Goal: Task Accomplishment & Management: Use online tool/utility

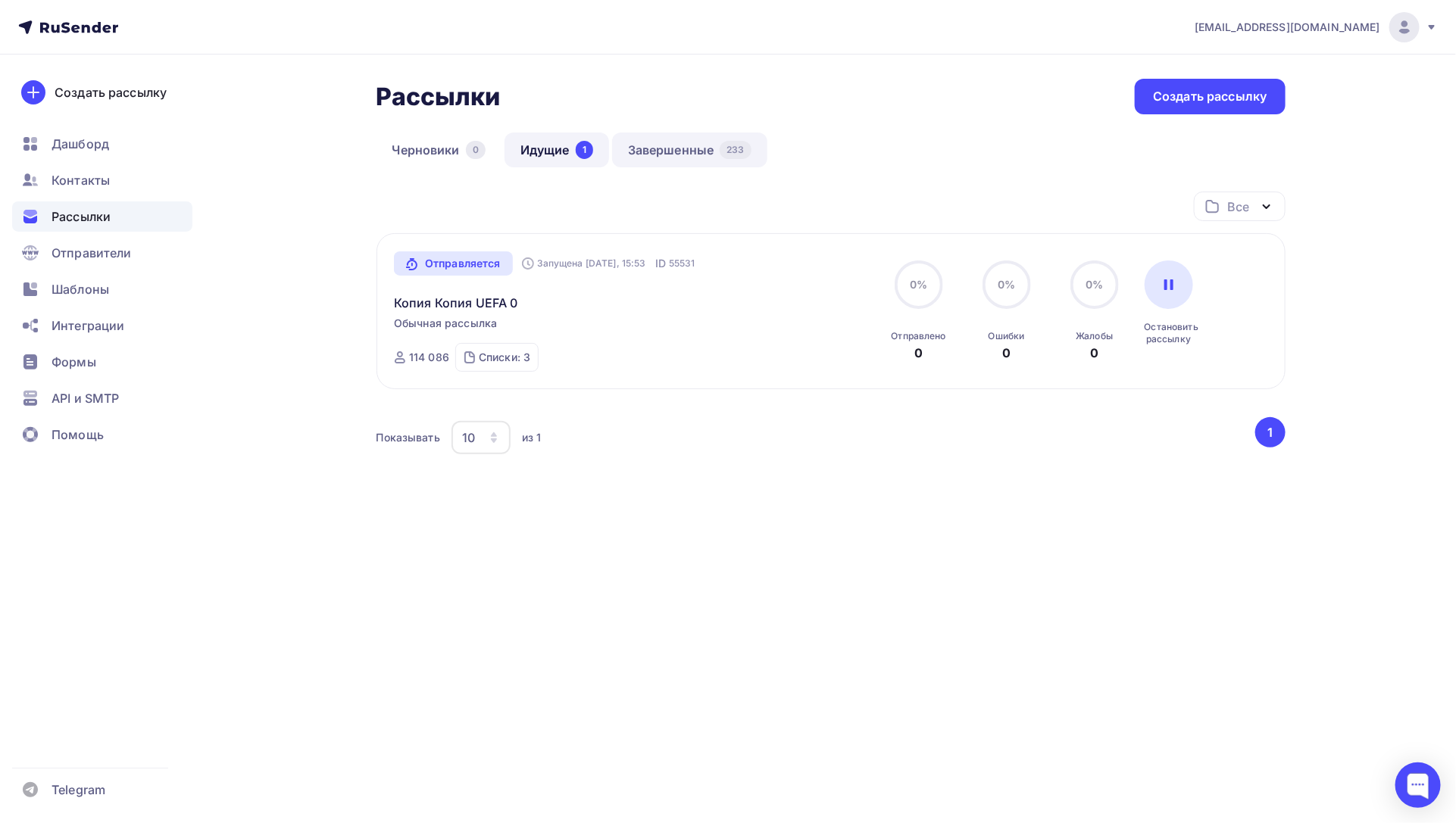
click at [669, 153] on link "Завершенные 233" at bounding box center [690, 149] width 155 height 34
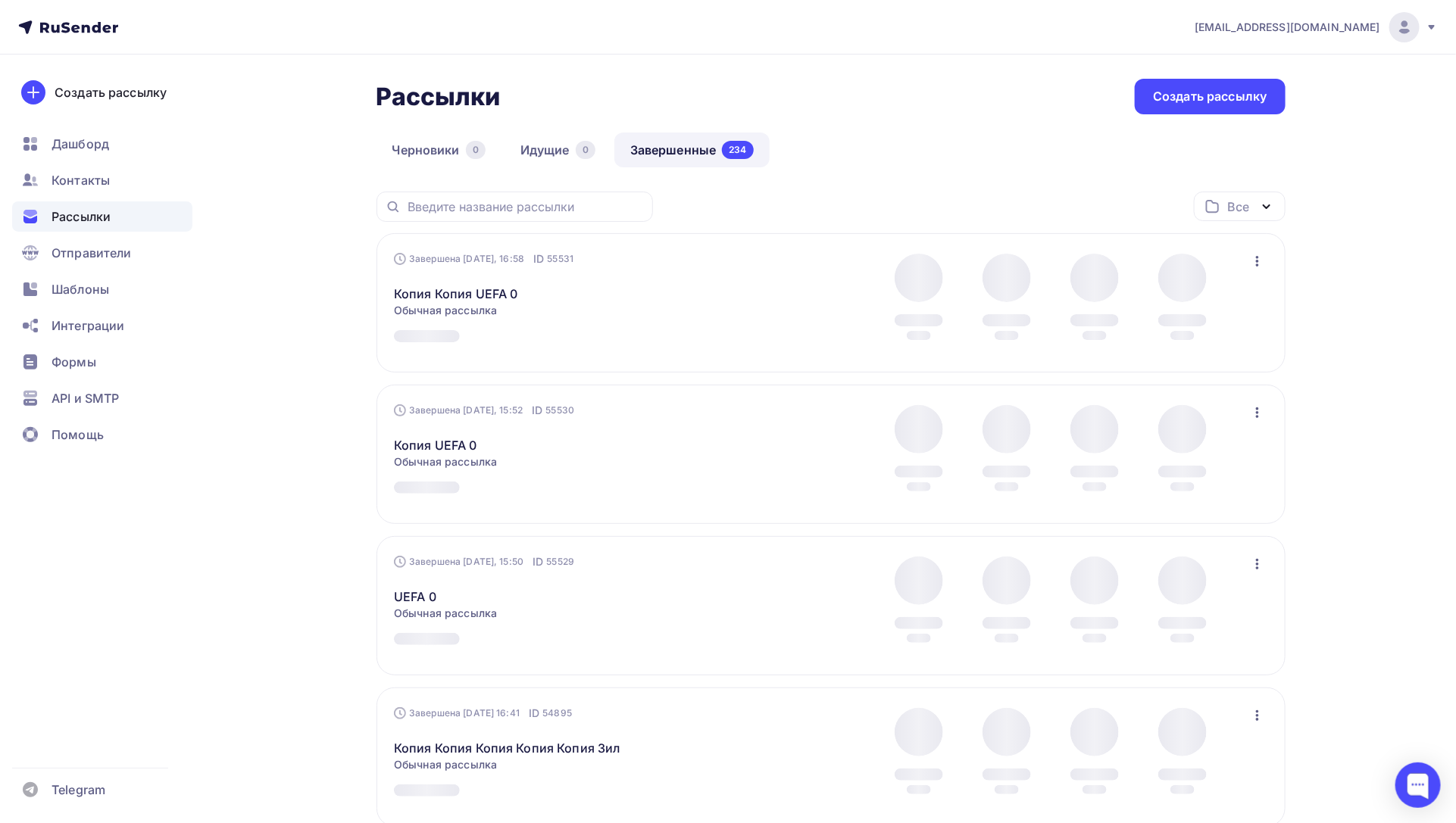
click at [1265, 265] on icon "button" at bounding box center [1258, 261] width 18 height 18
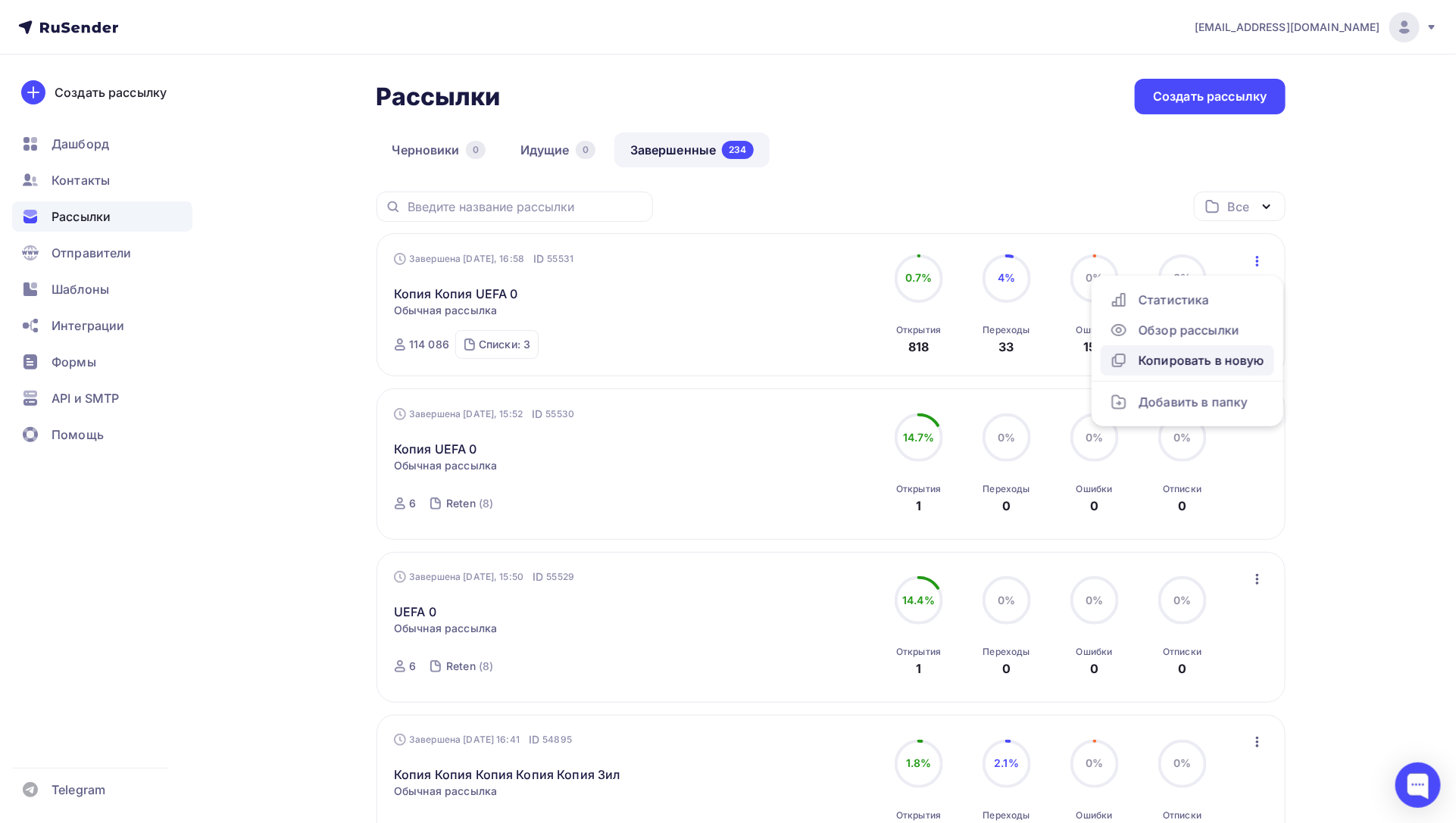
click at [1213, 359] on div "Копировать в новую" at bounding box center [1187, 360] width 155 height 18
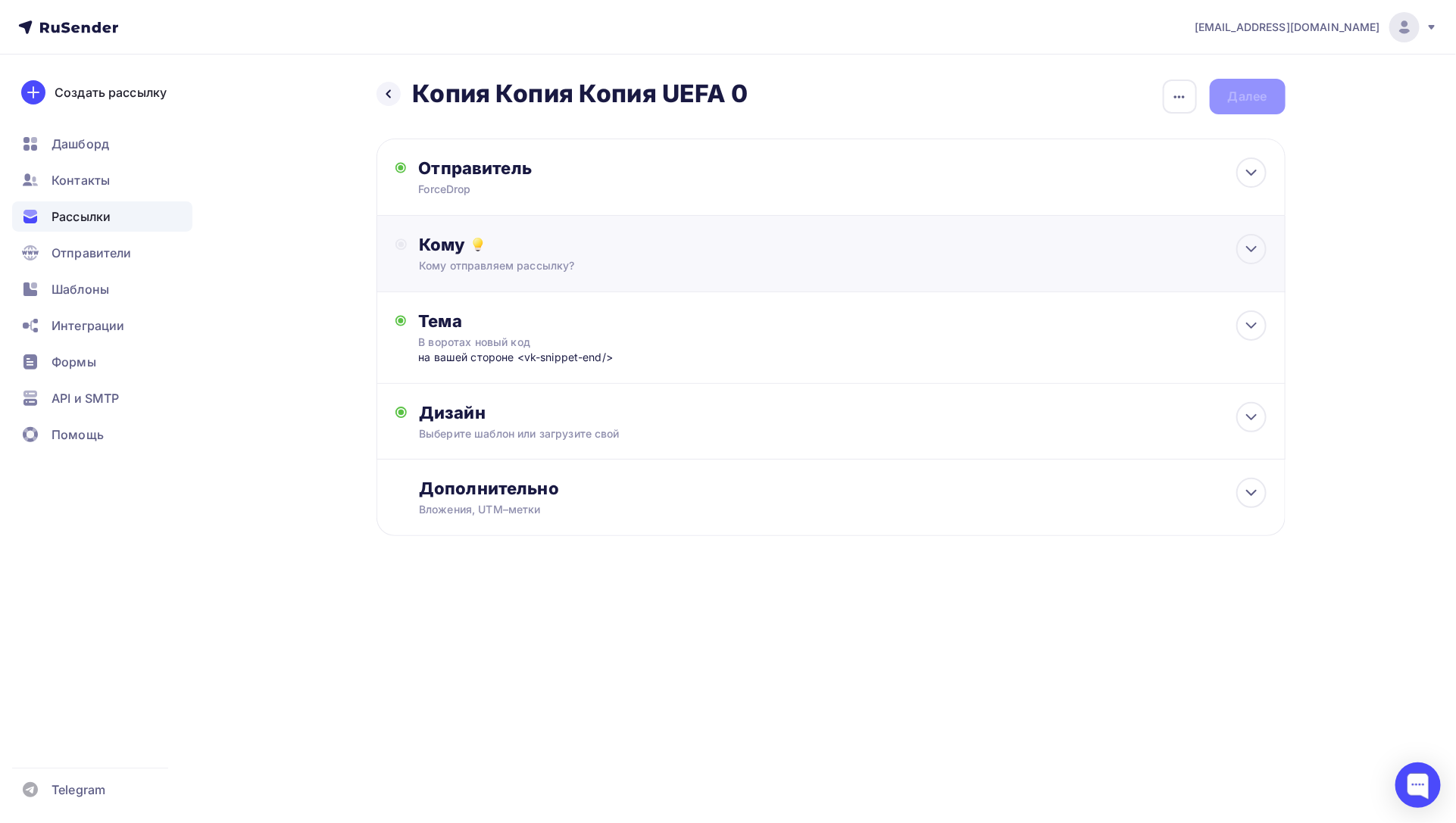
click at [1101, 243] on div "Кому" at bounding box center [843, 244] width 847 height 21
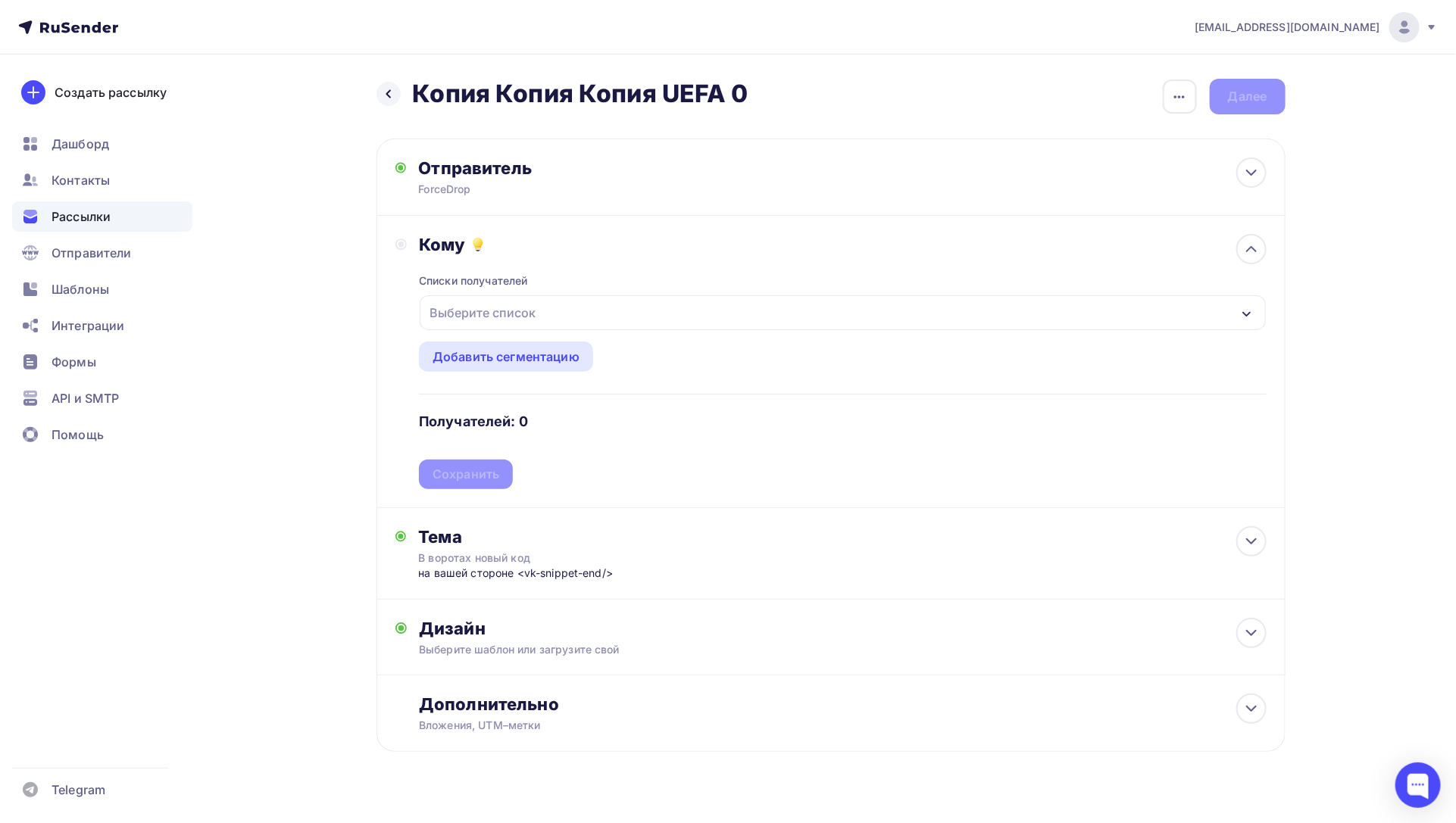
click at [893, 320] on div "Выберите список" at bounding box center [843, 312] width 846 height 34
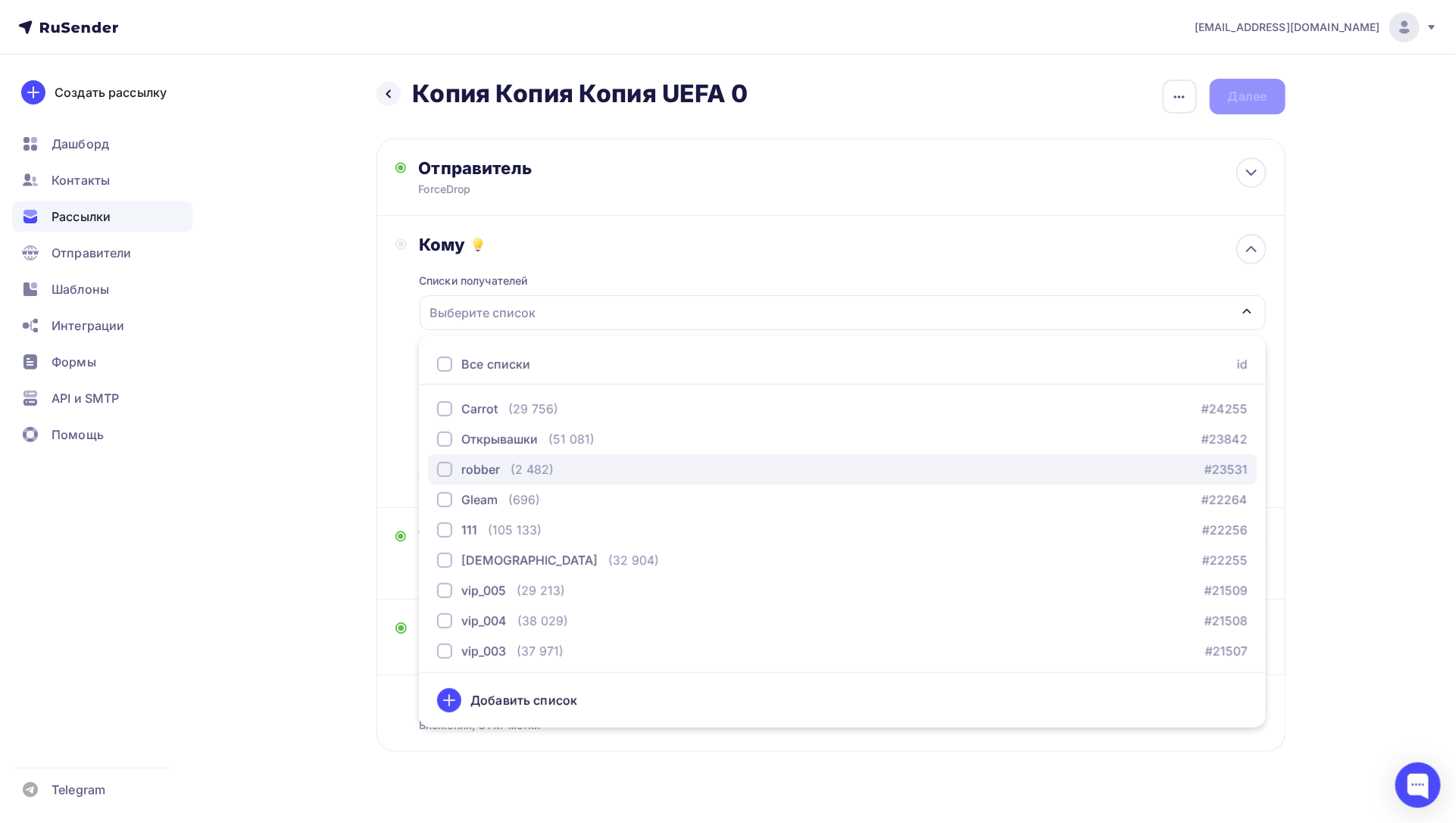
scroll to position [244, 0]
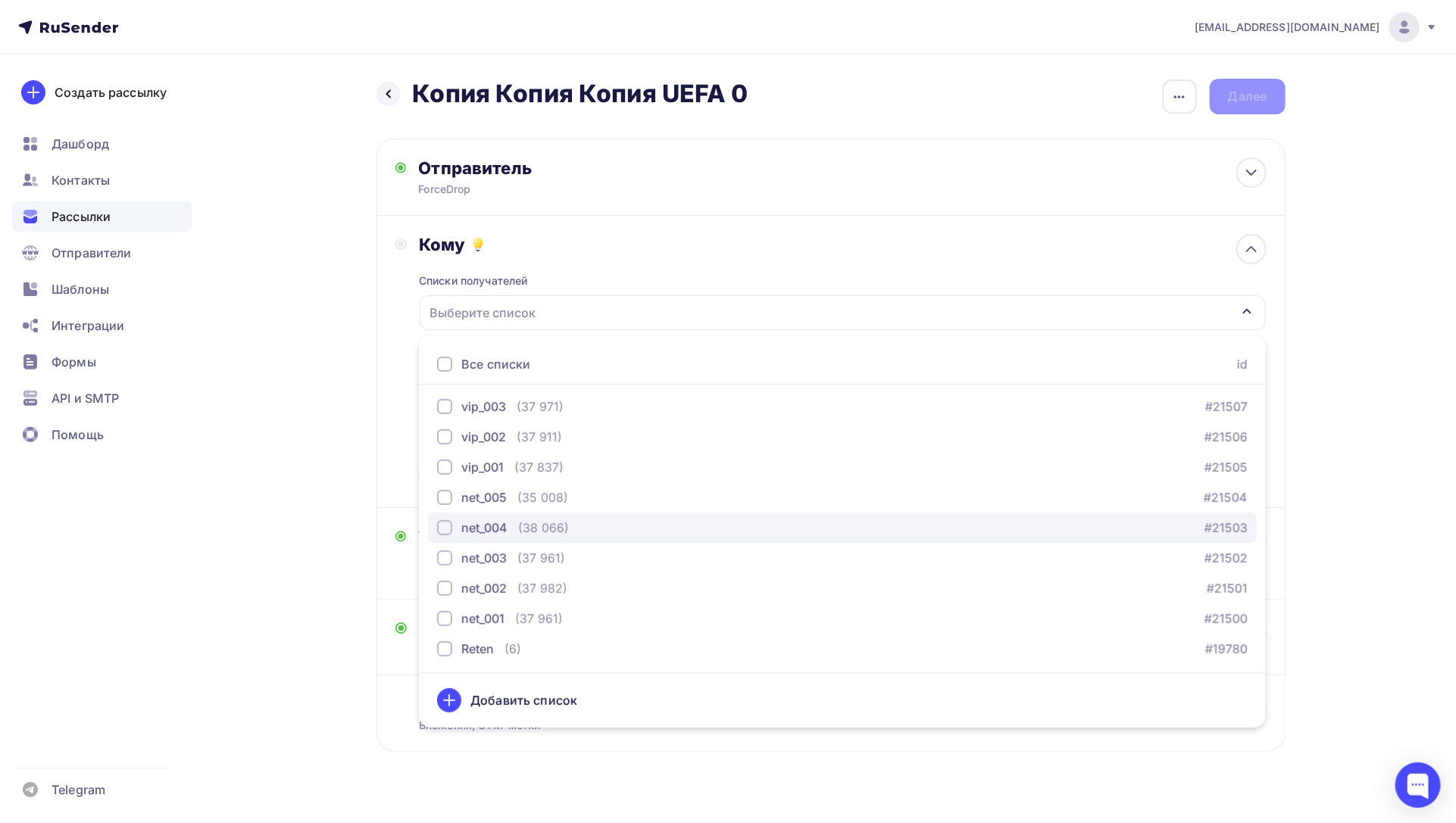
click at [489, 526] on div "net_004" at bounding box center [484, 528] width 46 height 18
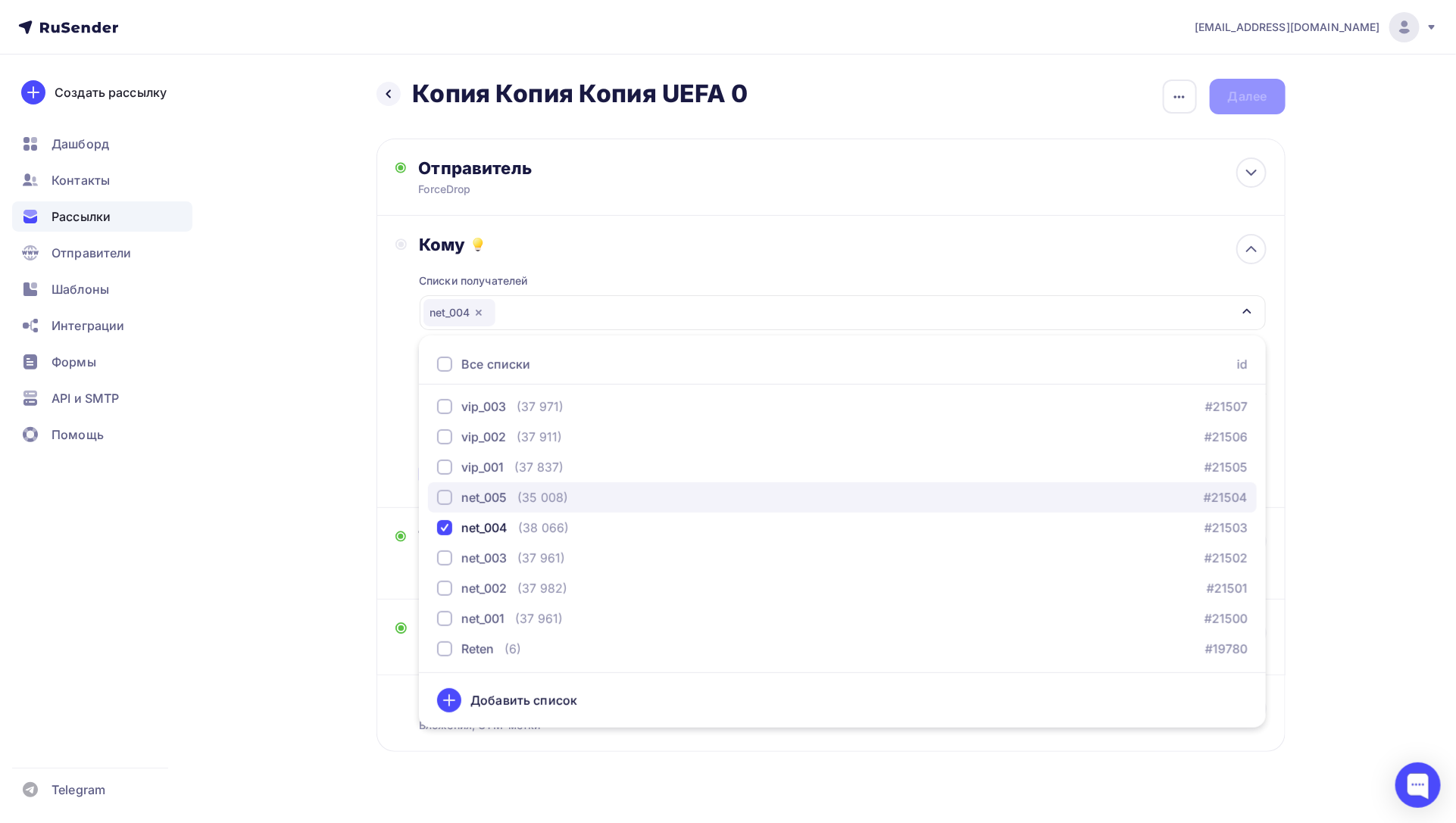
click at [489, 504] on div "net_005" at bounding box center [484, 498] width 45 height 18
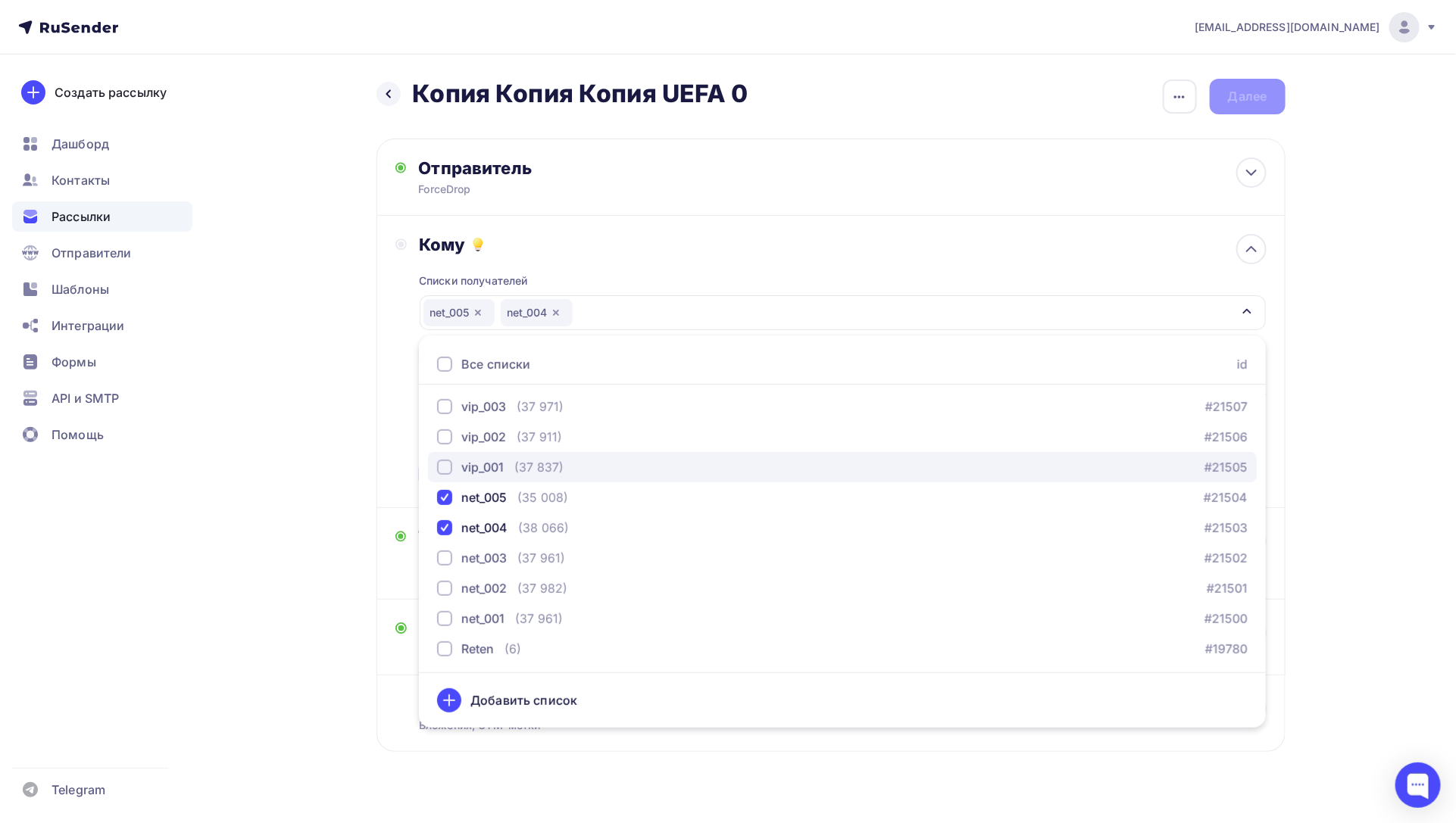
click at [492, 470] on div "vip_001" at bounding box center [482, 468] width 43 height 18
click at [783, 283] on div "Списки получателей vip_001 net_005 net_004 Все списки id Carrot (29 756) #24255…" at bounding box center [843, 372] width 847 height 234
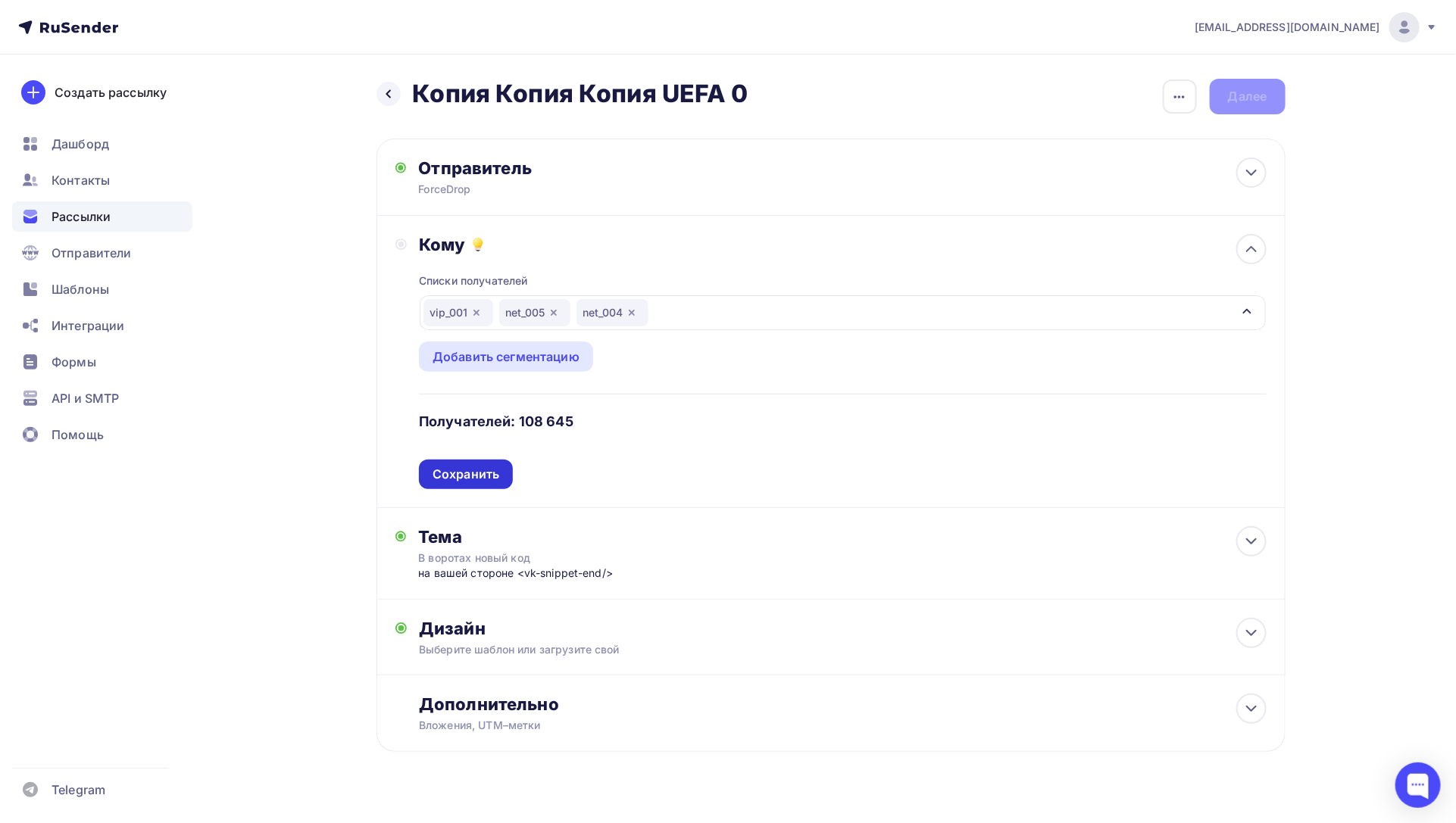
click at [458, 463] on div "Сохранить" at bounding box center [466, 474] width 94 height 29
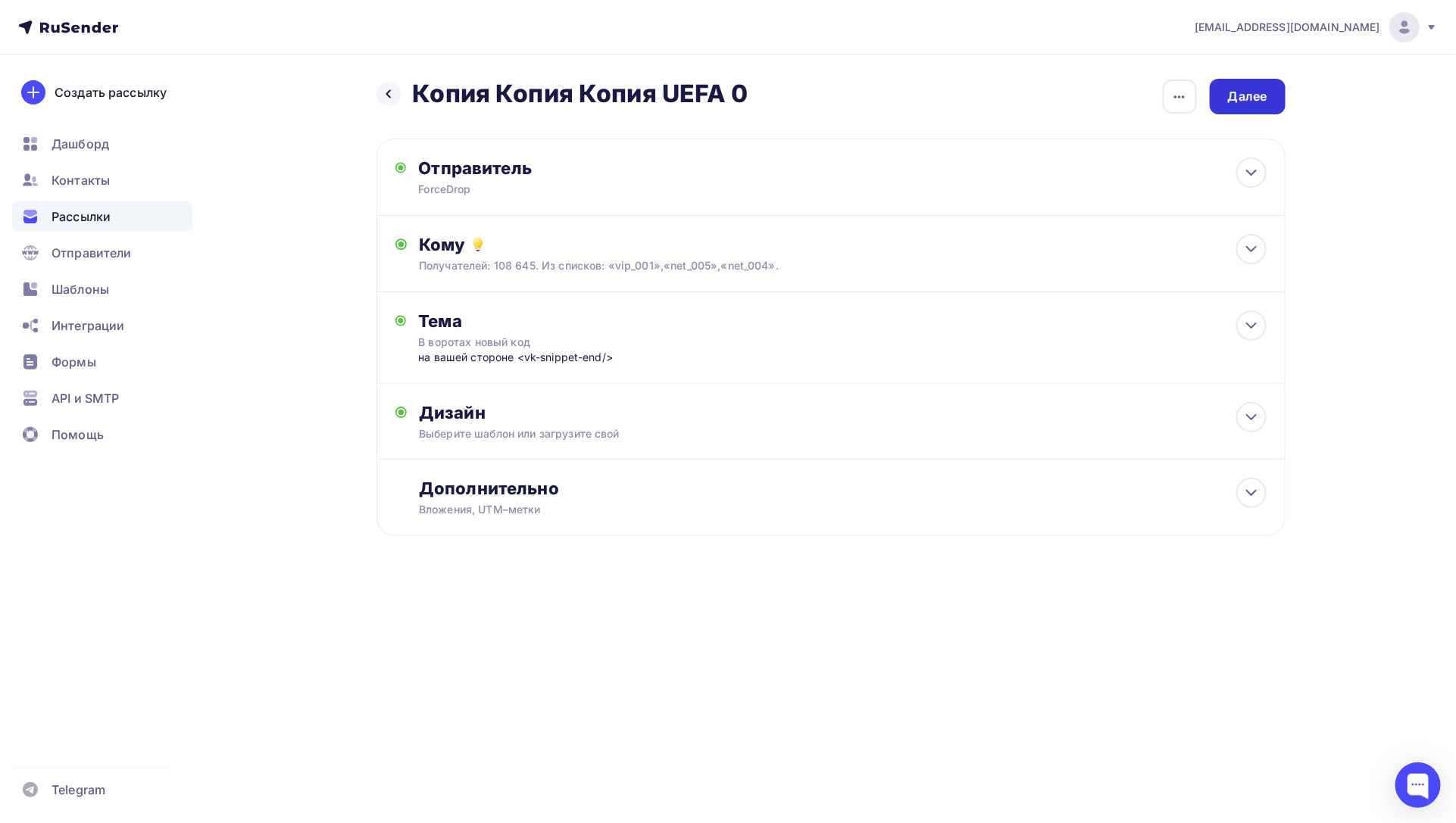
click at [1243, 96] on div "Далее" at bounding box center [1248, 97] width 39 height 18
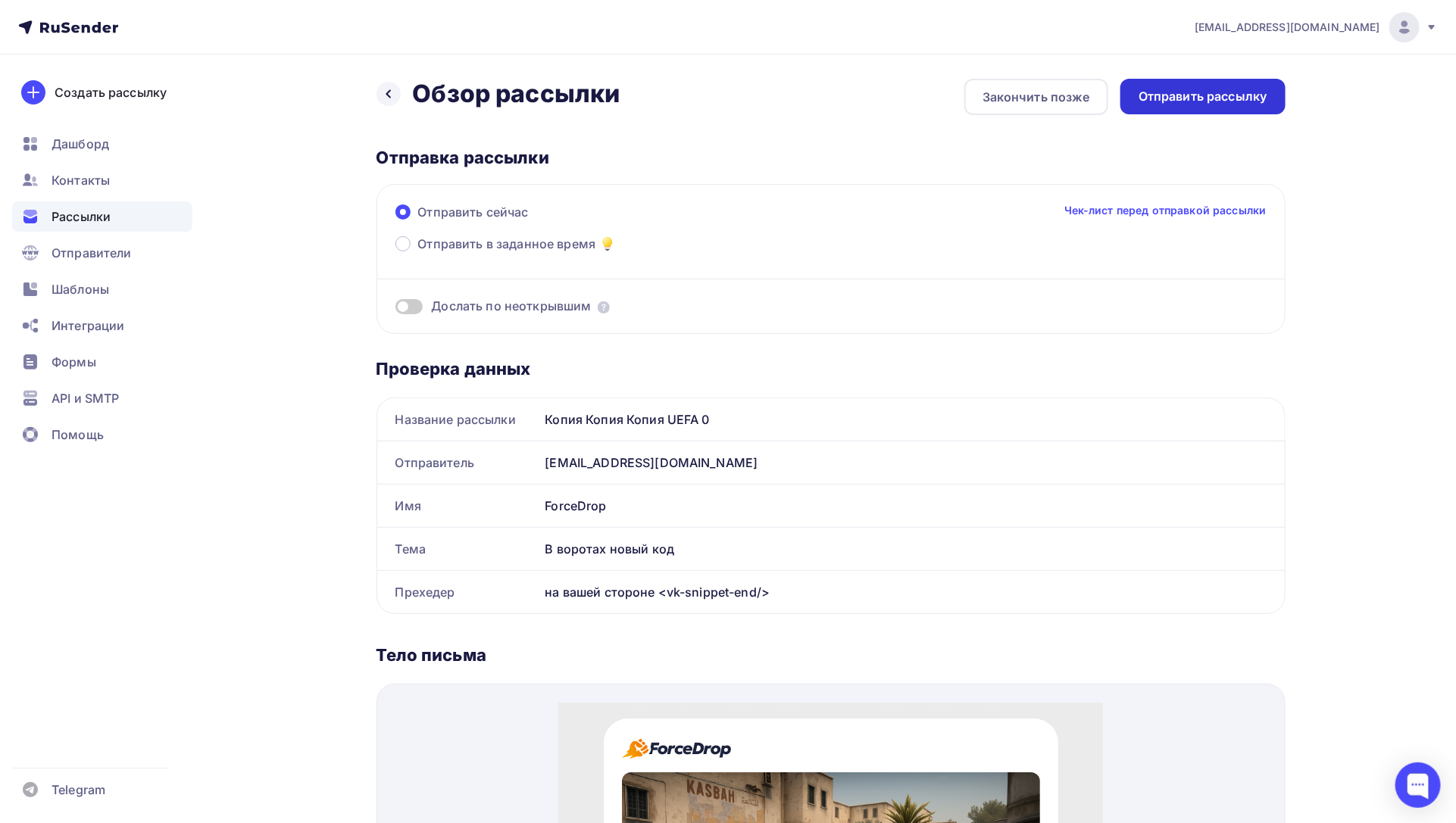
click at [1220, 100] on div "Отправить рассылку" at bounding box center [1203, 97] width 129 height 18
